Goal: Register for event/course

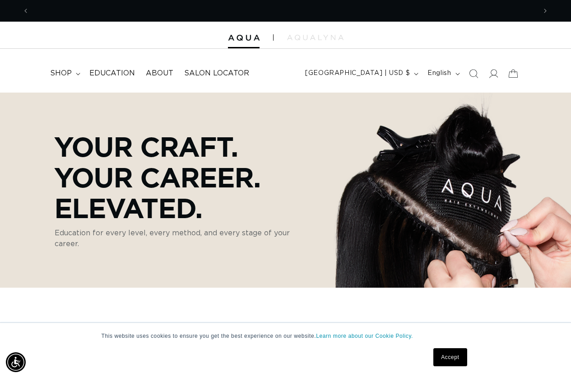
scroll to position [0, 507]
click at [117, 76] on span "Education" at bounding box center [112, 73] width 46 height 9
click at [223, 75] on span "Salon Locator" at bounding box center [216, 73] width 65 height 9
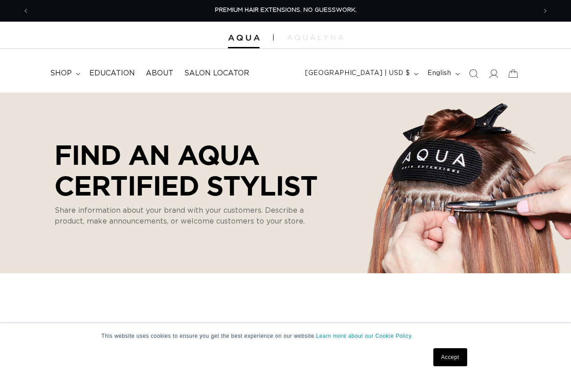
select select "m"
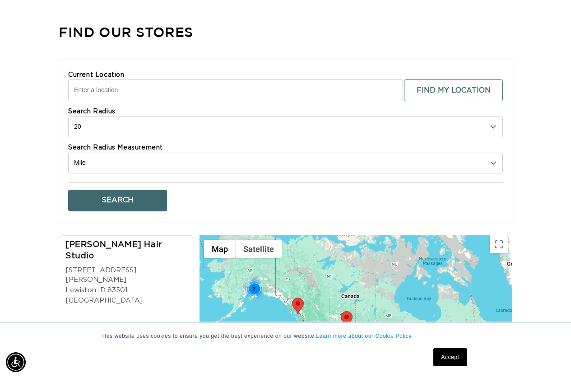
scroll to position [0, 1014]
click at [256, 91] on input "Current Location" at bounding box center [235, 89] width 335 height 21
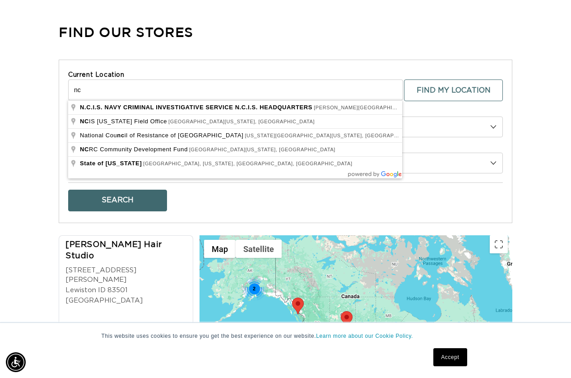
click at [68, 190] on button "Search" at bounding box center [117, 201] width 99 height 22
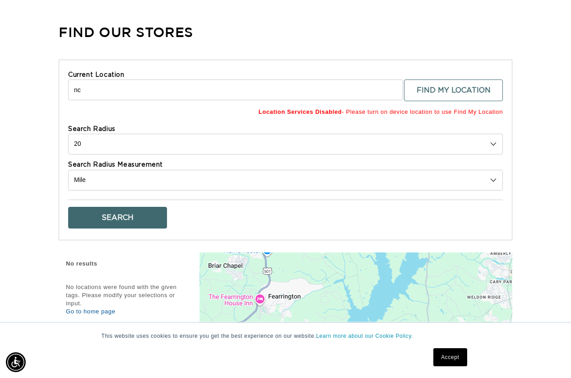
click at [256, 91] on input "nc" at bounding box center [235, 89] width 335 height 21
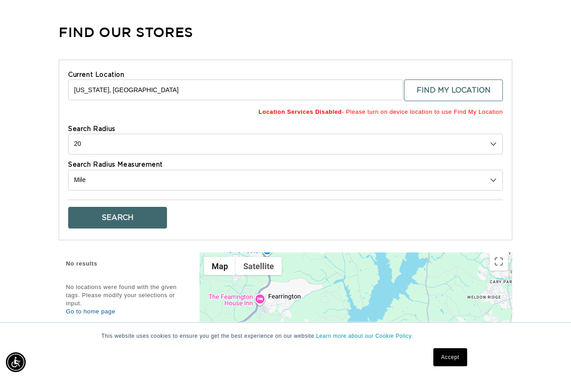
click at [138, 89] on input "North Carolina, USA" at bounding box center [235, 89] width 335 height 21
drag, startPoint x: 117, startPoint y: 89, endPoint x: 71, endPoint y: 83, distance: 46.6
click at [71, 83] on input "North Carolina, USA" at bounding box center [235, 89] width 335 height 21
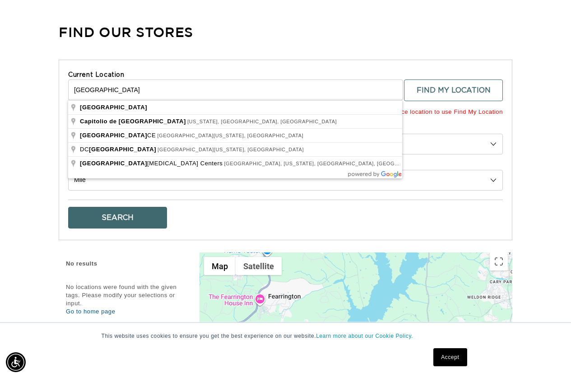
scroll to position [0, 1014]
type input "USA"
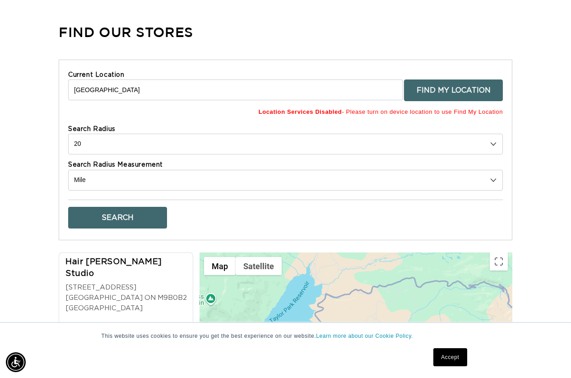
click at [442, 90] on button "Find My Location" at bounding box center [453, 90] width 99 height 22
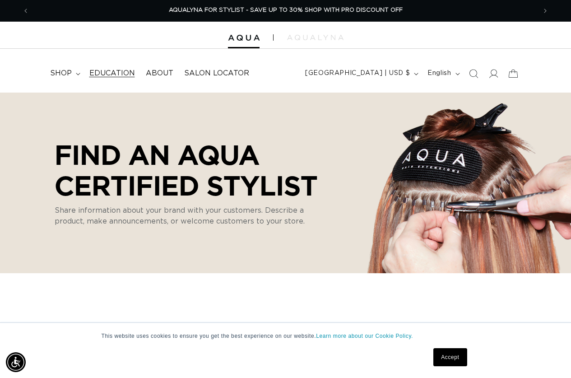
click at [125, 78] on span "Education" at bounding box center [112, 73] width 46 height 9
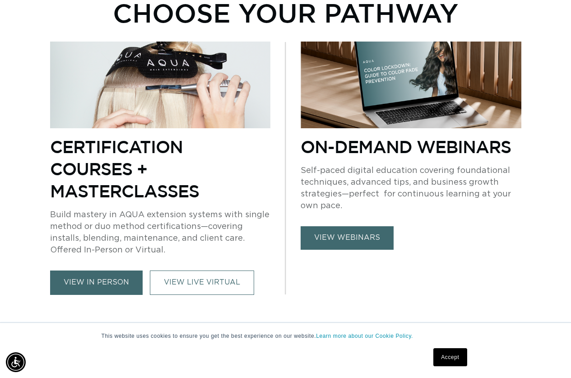
scroll to position [0, 1014]
click at [108, 286] on link "view in person" at bounding box center [96, 283] width 93 height 24
